Goal: Task Accomplishment & Management: Use online tool/utility

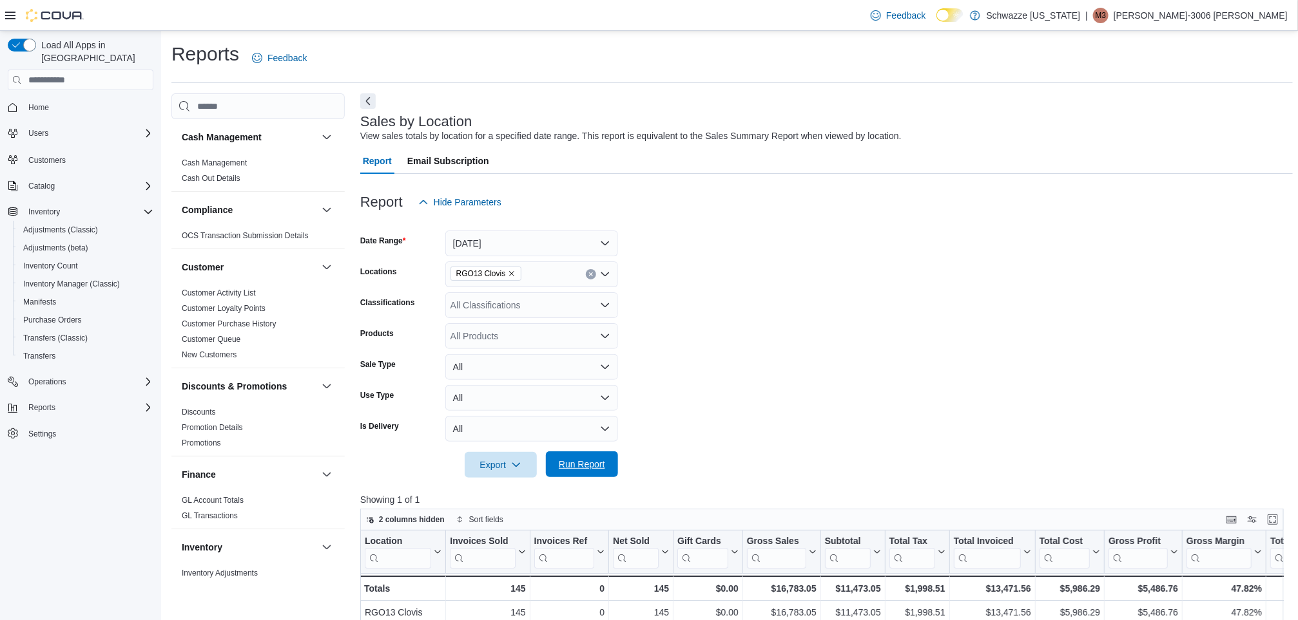
click at [598, 476] on span "Run Report" at bounding box center [581, 465] width 57 height 26
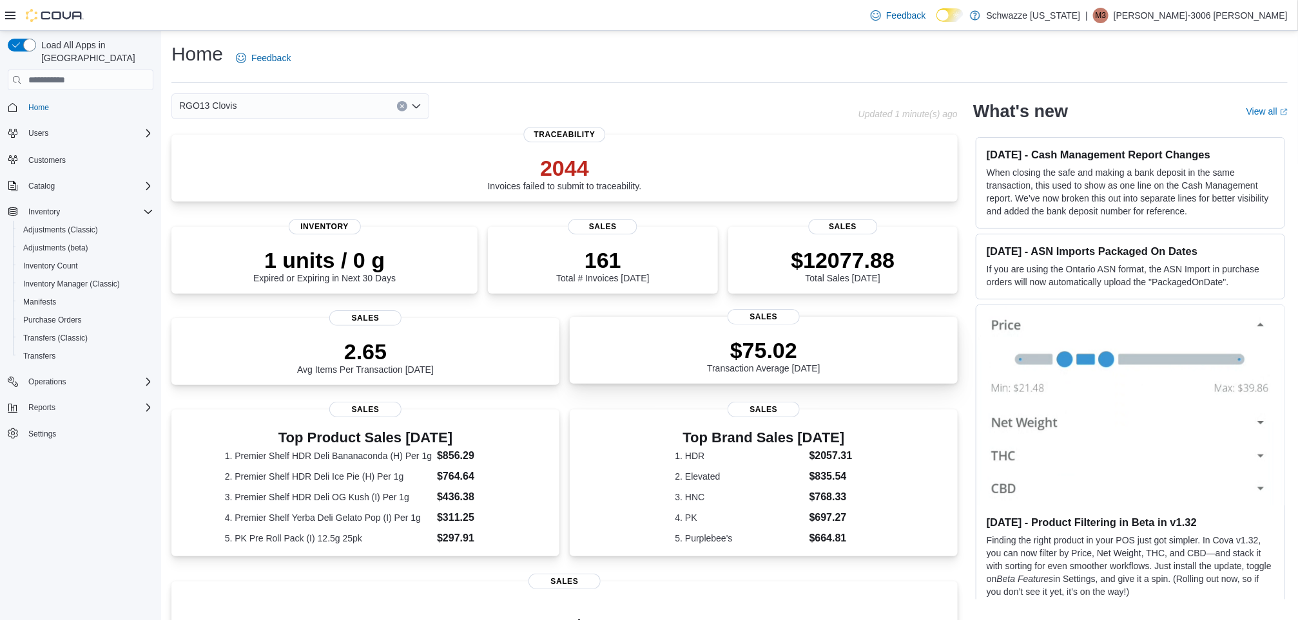
click at [797, 370] on div "$75.02 Transaction Average Today" at bounding box center [763, 356] width 113 height 36
